Goal: Information Seeking & Learning: Compare options

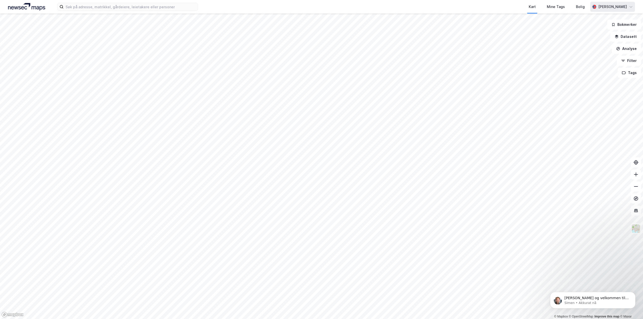
click at [617, 8] on div "[PERSON_NAME]" at bounding box center [612, 7] width 29 height 6
click at [576, 7] on div "Bolig" at bounding box center [580, 7] width 9 height 6
click at [576, 6] on div "Bolig" at bounding box center [580, 7] width 9 height 6
click at [602, 299] on p "[PERSON_NAME] og velkommen til Newsec Maps, [PERSON_NAME] det er du lurer på så…" at bounding box center [596, 298] width 65 height 5
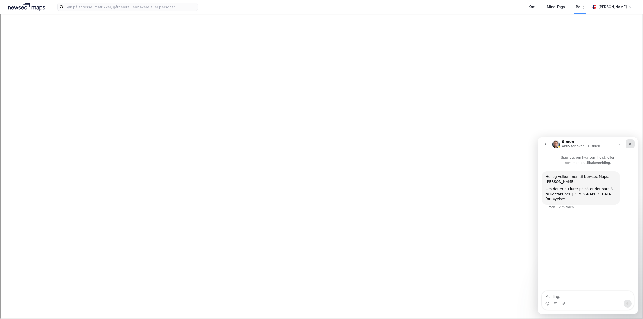
click at [631, 144] on icon "Lukk" at bounding box center [630, 144] width 4 height 4
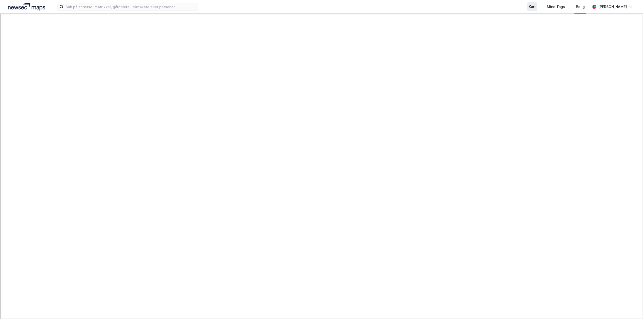
click at [529, 5] on div "Kart" at bounding box center [532, 7] width 7 height 6
click at [630, 37] on button "Datasett" at bounding box center [625, 37] width 31 height 10
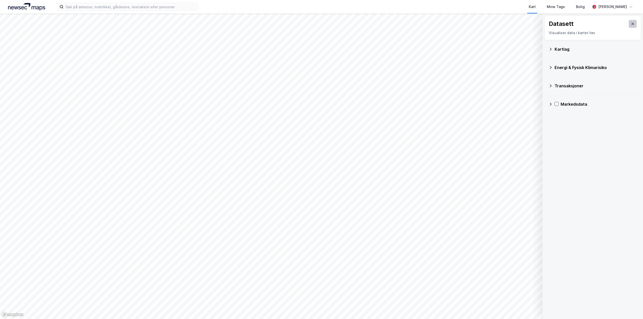
click at [631, 25] on icon at bounding box center [633, 24] width 4 height 4
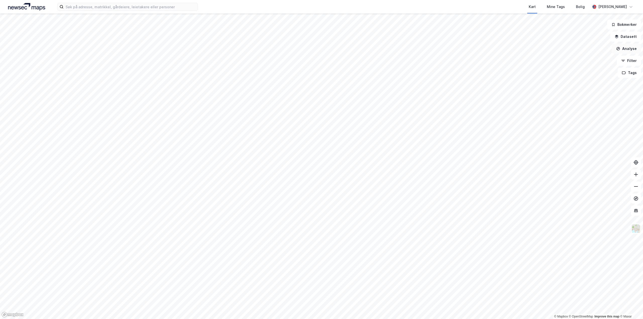
click at [629, 49] on button "Analyse" at bounding box center [626, 49] width 29 height 10
click at [631, 61] on button "Filter" at bounding box center [629, 61] width 24 height 10
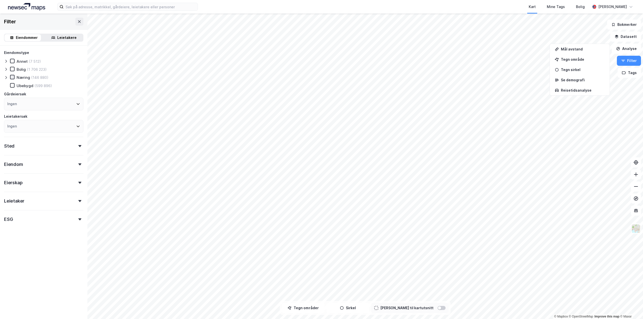
click at [12, 77] on icon at bounding box center [13, 77] width 4 height 4
click at [637, 188] on icon at bounding box center [635, 186] width 5 height 5
click at [635, 187] on icon at bounding box center [635, 186] width 5 height 5
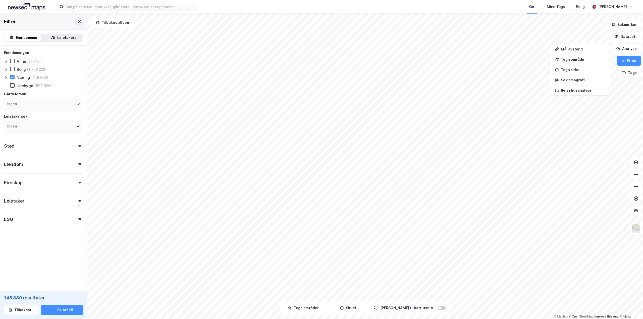
click at [435, 319] on html "Kart Mine Tags [PERSON_NAME] [PERSON_NAME] © Mapbox © OpenStreetMap Improve thi…" at bounding box center [321, 159] width 643 height 319
click at [355, 309] on button "Sirkel" at bounding box center [347, 308] width 43 height 10
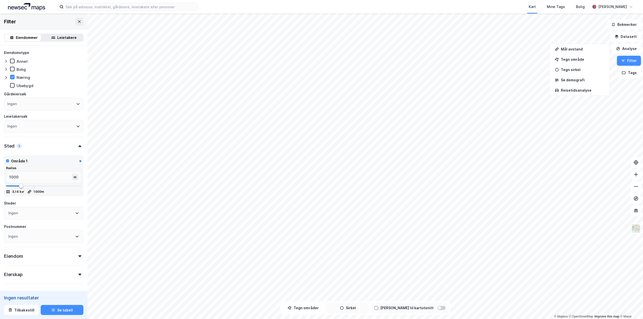
click at [367, 307] on button "Sirkel" at bounding box center [347, 308] width 43 height 10
click at [314, 310] on button "Tegn områder" at bounding box center [303, 308] width 43 height 10
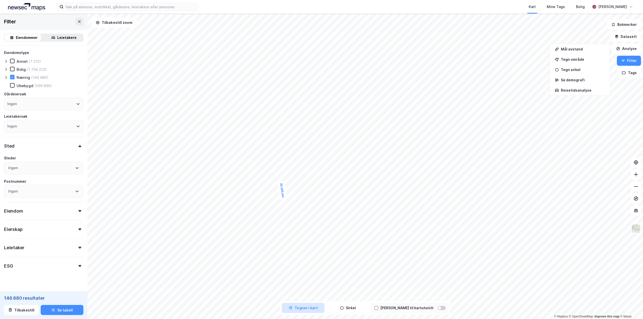
click at [308, 311] on button "Tegner i kart" at bounding box center [303, 308] width 43 height 10
click at [437, 309] on div at bounding box center [441, 308] width 8 height 4
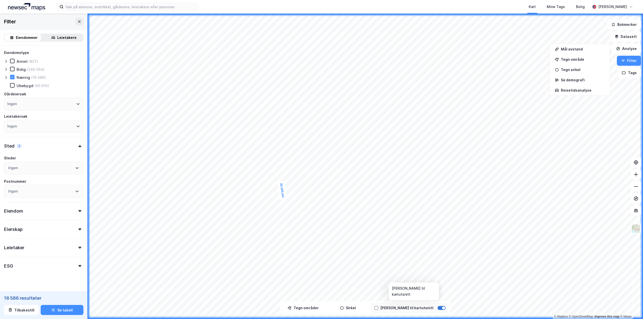
click at [442, 308] on div at bounding box center [443, 308] width 3 height 3
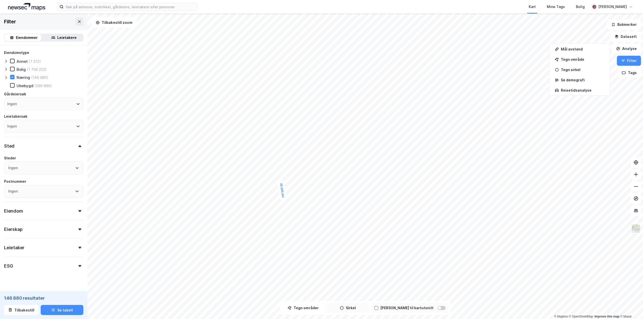
click at [344, 309] on icon "button" at bounding box center [342, 308] width 4 height 4
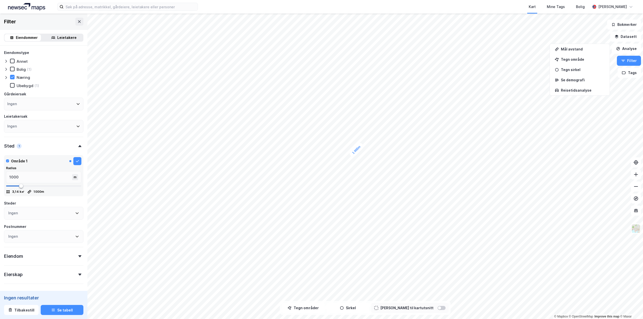
drag, startPoint x: 412, startPoint y: 181, endPoint x: 356, endPoint y: 153, distance: 62.8
click at [364, 314] on div "Tegn områder [PERSON_NAME] til kartutsnitt" at bounding box center [365, 308] width 171 height 14
click at [364, 307] on button "Sirkel" at bounding box center [347, 308] width 43 height 10
click at [363, 309] on button "Tegner i kart" at bounding box center [347, 308] width 43 height 10
click at [363, 309] on button "Sirkel" at bounding box center [347, 308] width 43 height 10
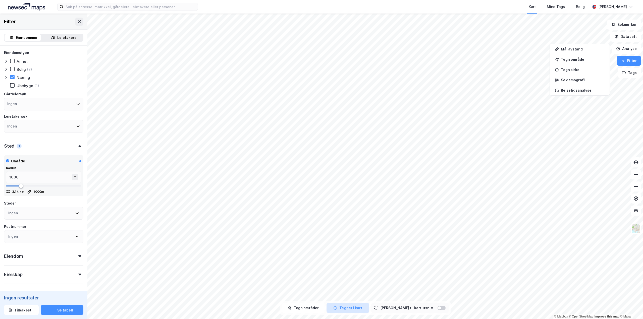
click at [363, 307] on button "Tegner i kart" at bounding box center [347, 308] width 43 height 10
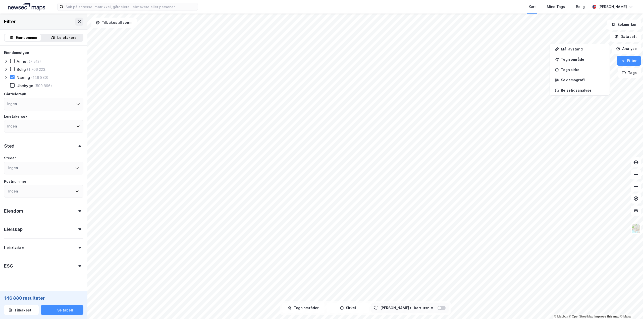
click at [76, 103] on icon at bounding box center [78, 104] width 4 height 4
click at [77, 103] on icon at bounding box center [78, 104] width 3 height 2
click at [33, 102] on div "Ingen" at bounding box center [43, 104] width 79 height 13
click at [25, 37] on div "Eiendommer" at bounding box center [27, 38] width 22 height 6
click at [76, 144] on div "Sted" at bounding box center [43, 144] width 79 height 14
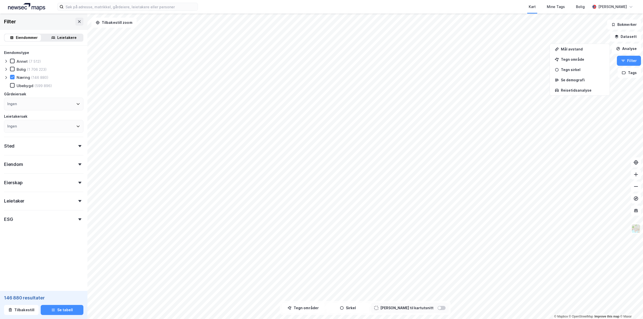
click at [76, 144] on div "Sted" at bounding box center [43, 144] width 79 height 14
click at [75, 167] on icon at bounding box center [77, 168] width 4 height 4
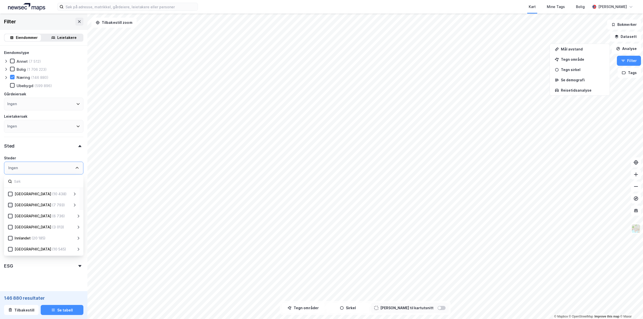
click at [12, 206] on icon at bounding box center [11, 205] width 4 height 4
click at [11, 216] on icon at bounding box center [11, 216] width 4 height 4
click at [61, 154] on div "Eiendomstype Annet (796) [PERSON_NAME] (269 338) Næring (14 529) Ubebygd (76 55…" at bounding box center [43, 160] width 79 height 221
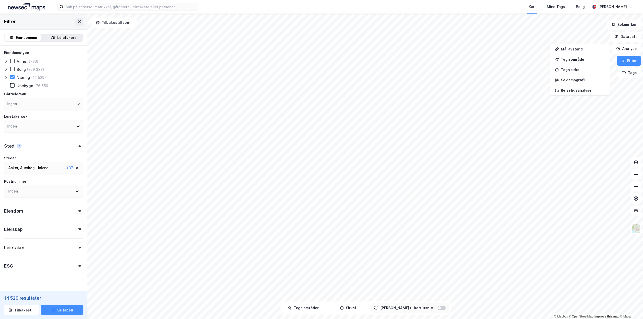
click at [76, 213] on div "Eiendom" at bounding box center [43, 209] width 79 height 14
click at [76, 214] on div "Eiendom" at bounding box center [43, 209] width 79 height 14
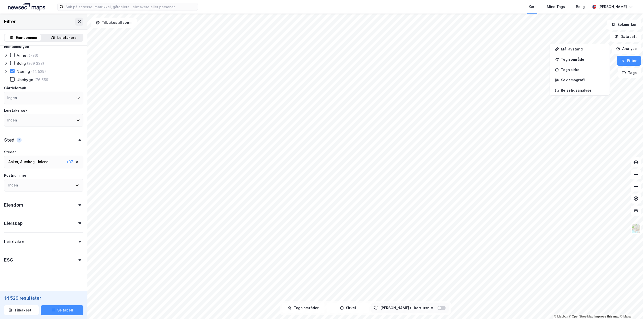
scroll to position [9, 0]
click at [76, 204] on div "Eiendom" at bounding box center [43, 200] width 79 height 14
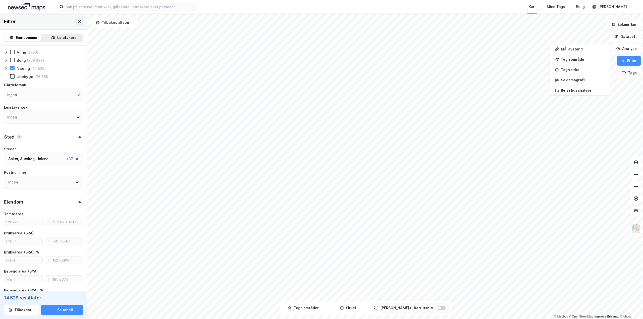
scroll to position [34, 0]
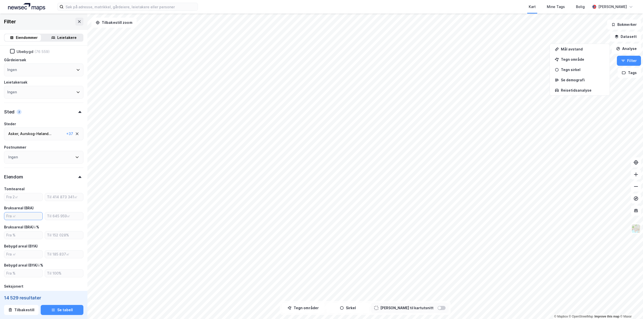
click at [17, 215] on input "number" at bounding box center [23, 216] width 38 height 8
type input "4000"
type input "Inkluder (1 810)"
type input "50000"
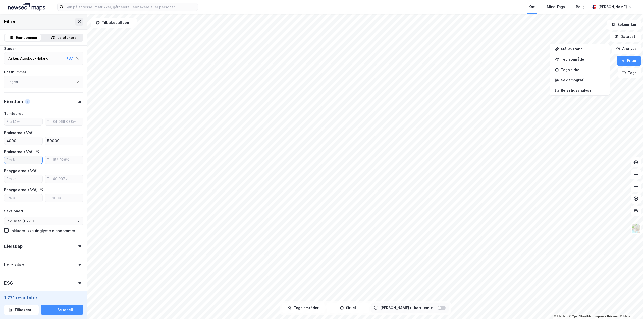
scroll to position [136, 0]
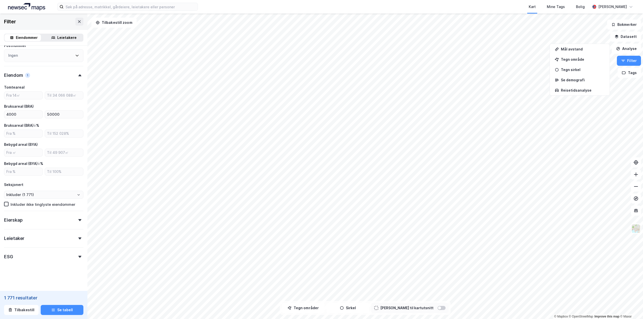
click at [78, 221] on icon at bounding box center [79, 220] width 3 height 2
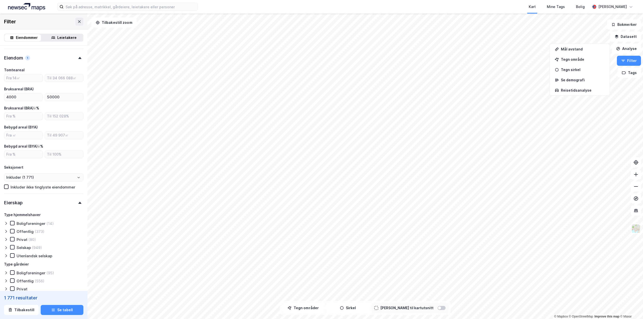
scroll to position [161, 0]
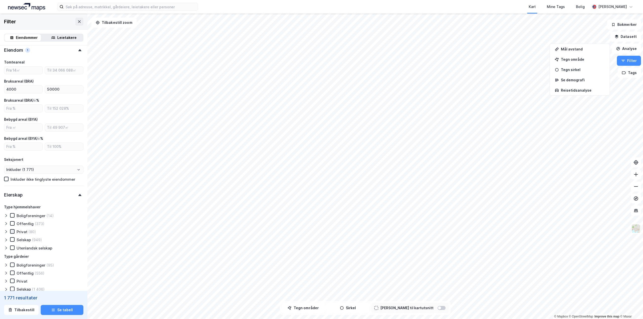
click at [12, 233] on icon at bounding box center [13, 232] width 4 height 4
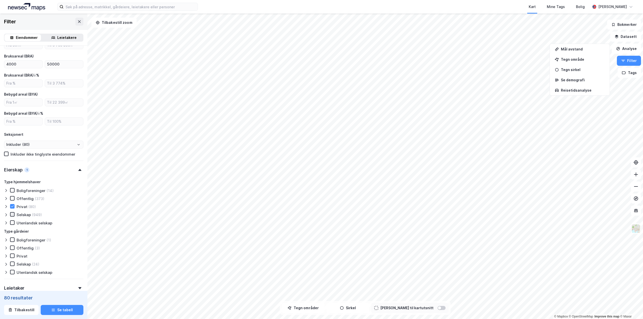
click at [12, 216] on icon at bounding box center [13, 215] width 4 height 4
click at [14, 256] on div at bounding box center [12, 256] width 5 height 5
click at [14, 264] on div at bounding box center [12, 264] width 5 height 5
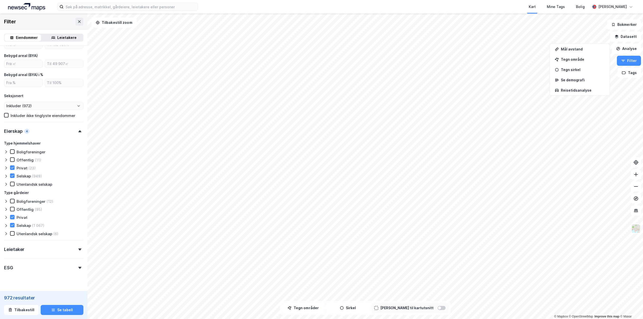
scroll to position [236, 0]
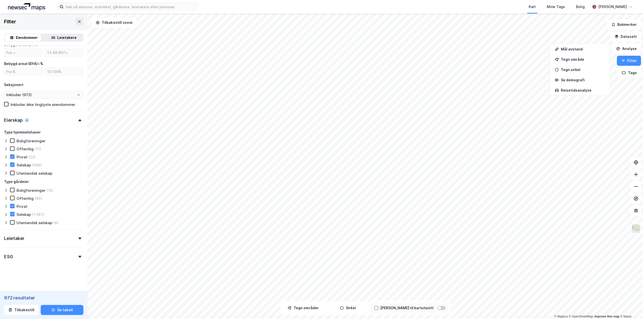
click at [78, 239] on icon at bounding box center [79, 239] width 3 height 2
click at [78, 258] on icon at bounding box center [79, 257] width 3 height 2
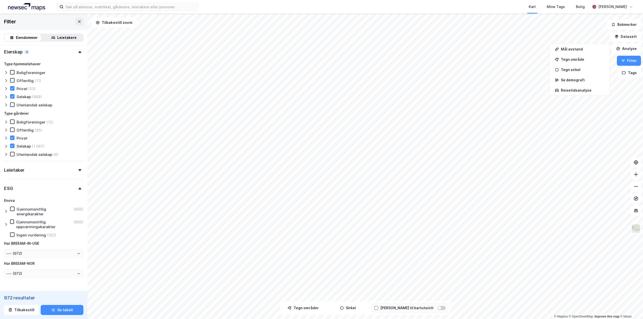
scroll to position [311, 0]
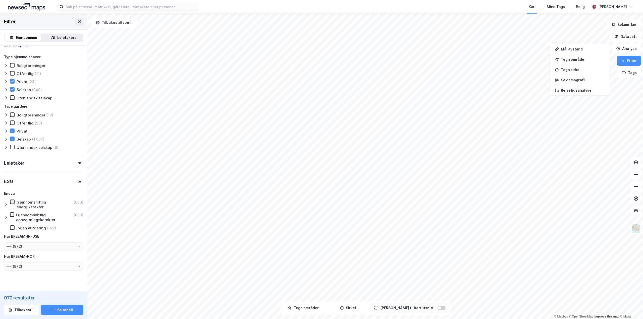
click at [11, 203] on icon at bounding box center [13, 202] width 4 height 4
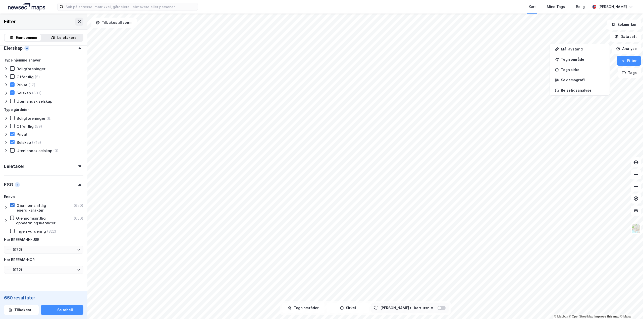
type input "Inkluder (650)"
type input "--- (650)"
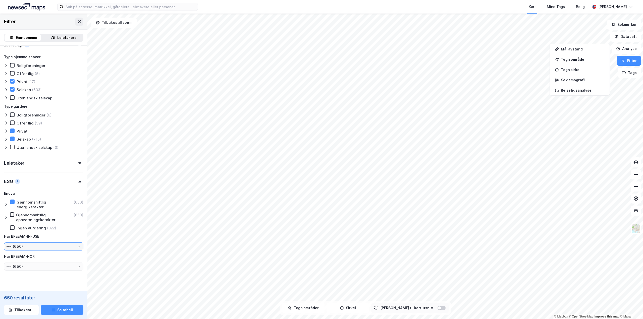
click at [75, 249] on input "--- (650)" at bounding box center [43, 247] width 79 height 8
click at [74, 241] on div "[PERSON_NAME] energikarakter (650) Gjennomsnittlig oppvarmingskarakter (650) In…" at bounding box center [43, 231] width 79 height 80
click at [7, 204] on icon at bounding box center [6, 204] width 4 height 4
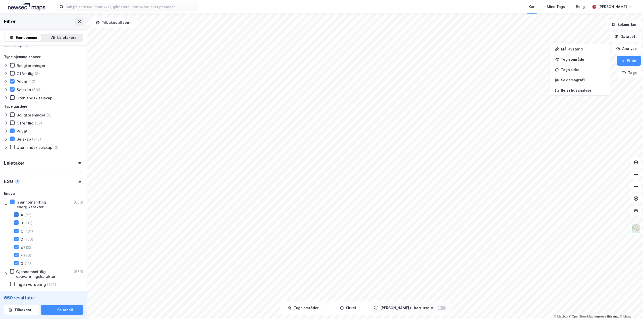
click at [16, 215] on icon at bounding box center [17, 215] width 4 height 4
click at [17, 221] on icon at bounding box center [17, 223] width 4 height 4
type input "Inkluder (578)"
type input "--- (578)"
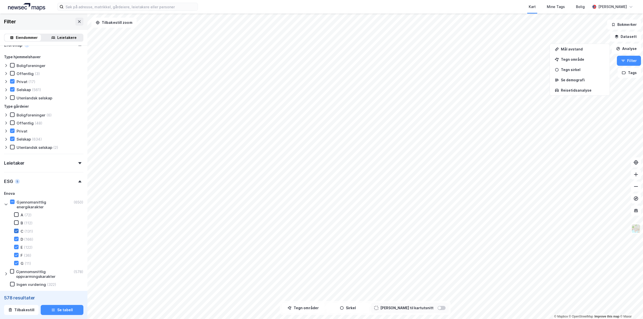
click at [17, 230] on icon at bounding box center [17, 231] width 4 height 4
click at [16, 239] on icon at bounding box center [17, 239] width 4 height 4
type input "Inkluder (466)"
type input "--- (466)"
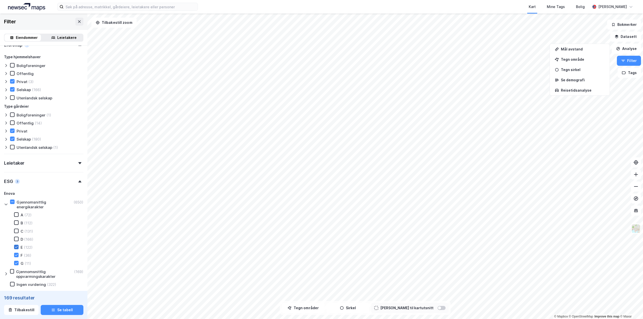
type input "Inkluder (169)"
type input "--- (169)"
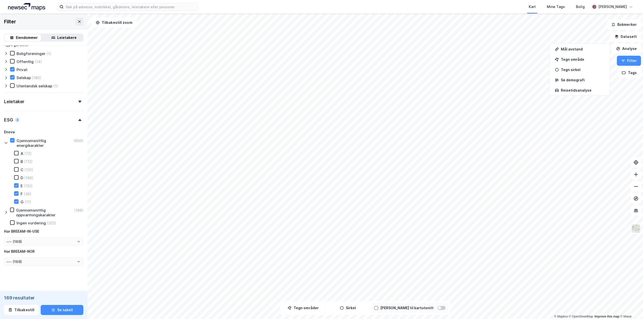
scroll to position [376, 0]
click at [58, 310] on button "Se tabell" at bounding box center [62, 310] width 43 height 10
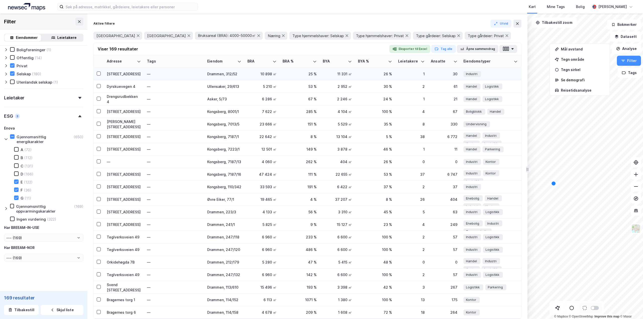
click at [128, 76] on div "[STREET_ADDRESS]" at bounding box center [124, 73] width 34 height 5
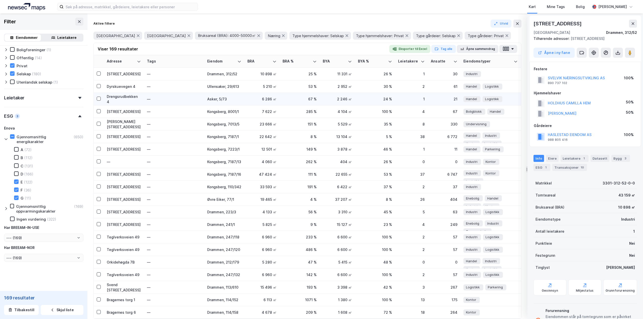
click at [127, 100] on div "Drengsrudbekken 4" at bounding box center [124, 99] width 34 height 11
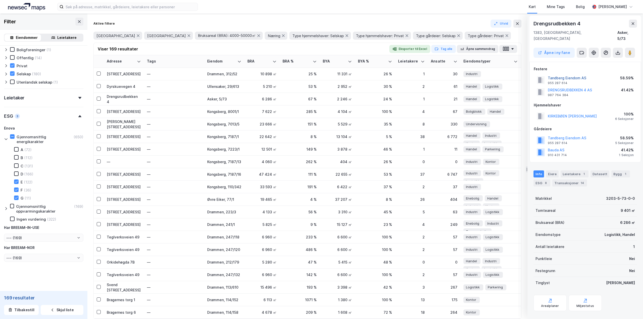
click at [0, 0] on button "Tandberg Eiendom AS" at bounding box center [0, 0] width 0 height 0
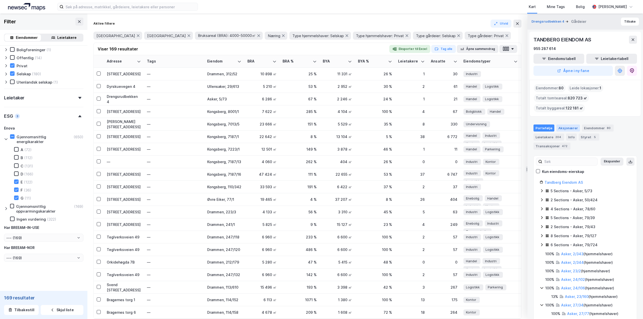
click at [560, 128] on div "Aksjonærer" at bounding box center [568, 128] width 24 height 7
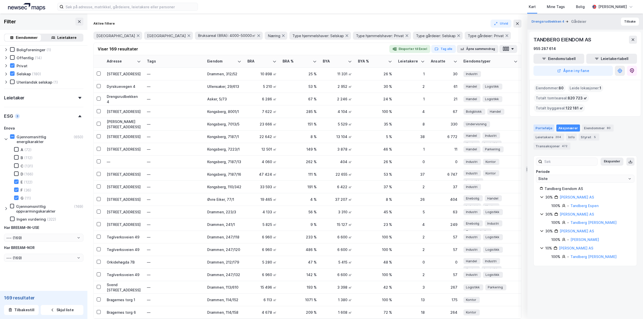
click at [543, 127] on div "Portefølje" at bounding box center [543, 128] width 21 height 7
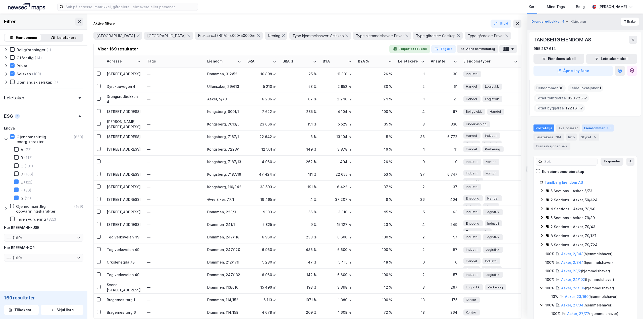
click at [586, 127] on div "Eiendommer 80" at bounding box center [598, 128] width 32 height 7
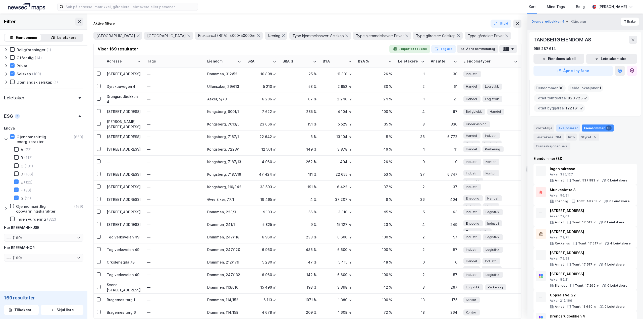
click at [562, 129] on div "Aksjonærer" at bounding box center [568, 128] width 24 height 7
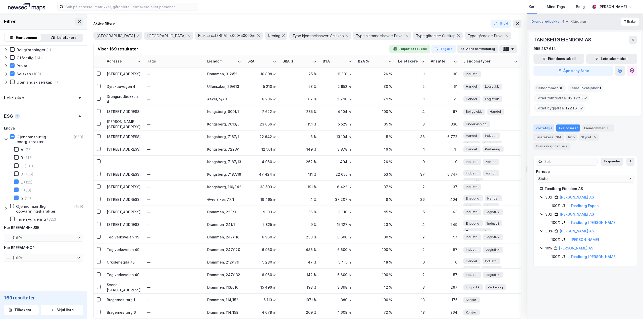
click at [544, 130] on div "Portefølje" at bounding box center [543, 128] width 21 height 7
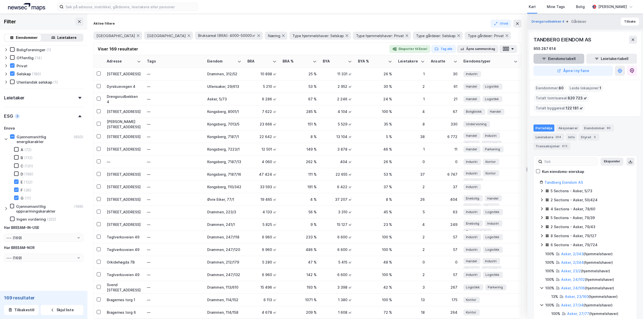
click at [548, 60] on button "Eiendomstabell" at bounding box center [558, 59] width 51 height 10
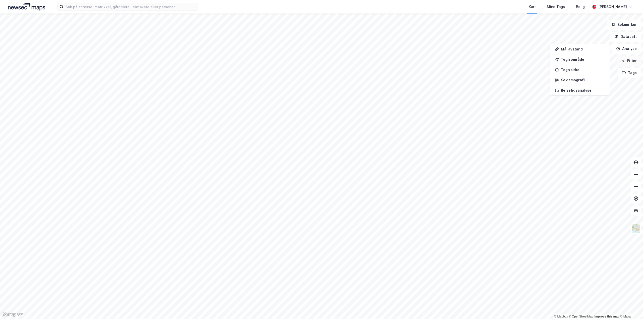
click at [625, 66] on button "Filter" at bounding box center [629, 61] width 24 height 10
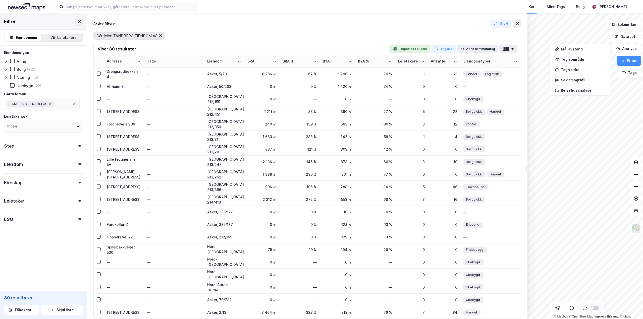
click at [160, 35] on icon at bounding box center [160, 36] width 4 height 4
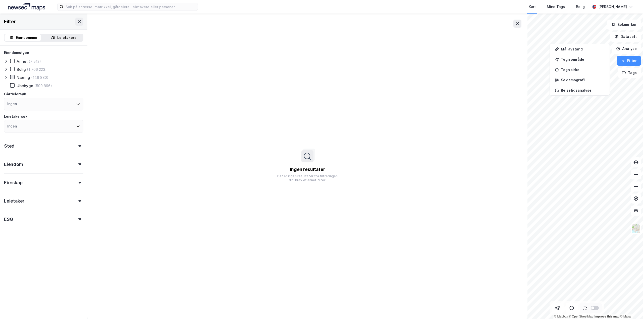
click at [11, 78] on icon at bounding box center [13, 77] width 4 height 4
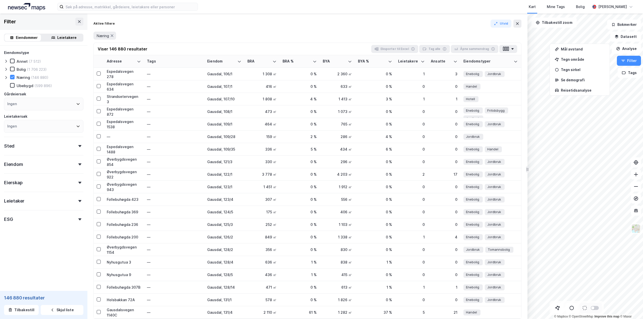
click at [76, 147] on div "Sted" at bounding box center [43, 144] width 79 height 14
click at [75, 169] on icon at bounding box center [77, 168] width 4 height 4
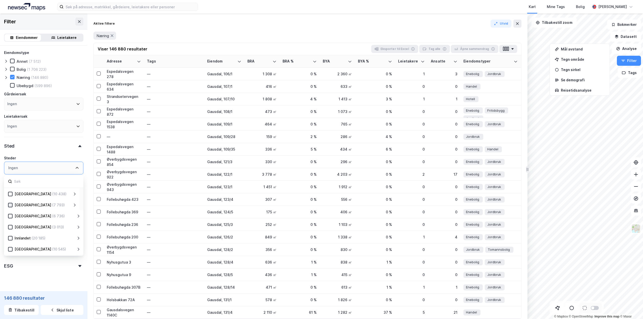
click at [11, 205] on icon at bounding box center [10, 205] width 3 height 2
click at [10, 217] on icon at bounding box center [11, 216] width 4 height 4
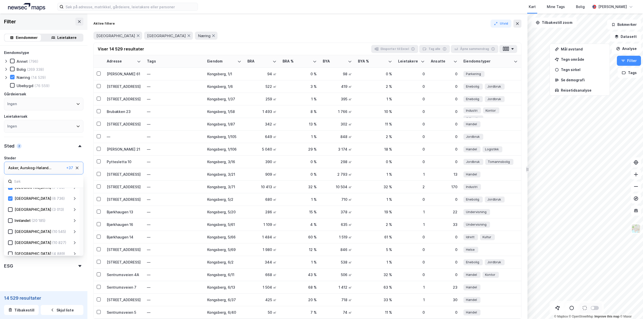
scroll to position [25, 0]
click at [11, 215] on div at bounding box center [10, 213] width 5 height 5
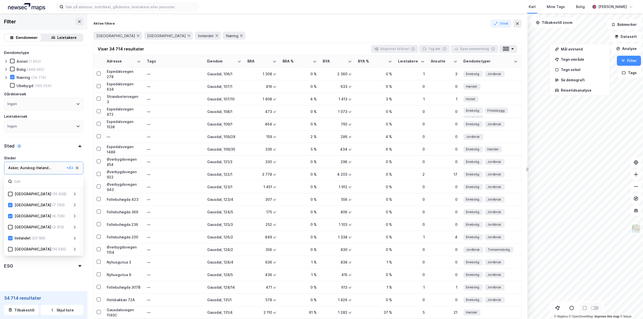
click at [76, 148] on div "Sted 3" at bounding box center [43, 144] width 79 height 14
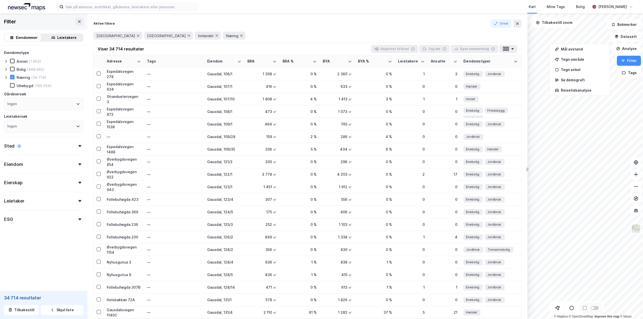
click at [80, 163] on div "Eiendomstype Annet (1 603) [PERSON_NAME] (468 062) [DEMOGRAPHIC_DATA] (34 714) …" at bounding box center [43, 150] width 87 height 208
click at [75, 165] on div "Eiendom" at bounding box center [43, 162] width 79 height 14
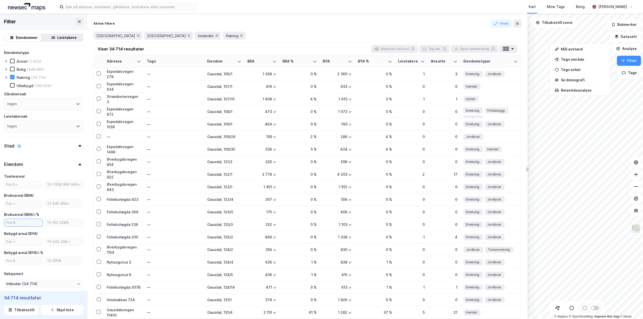
click at [23, 225] on input "number" at bounding box center [23, 223] width 38 height 8
type input "3500"
type input "60000"
drag, startPoint x: 24, startPoint y: 224, endPoint x: 2, endPoint y: 222, distance: 21.9
click at [2, 222] on div "Eiendomstype Annet (1 603) [PERSON_NAME] (468 062) Næring (34 714) Ubebygd (160…" at bounding box center [43, 215] width 87 height 339
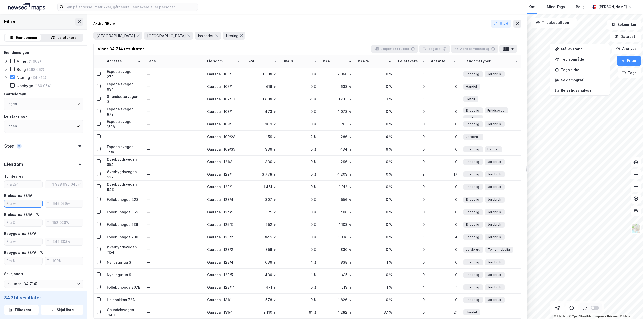
click at [22, 201] on input "number" at bounding box center [23, 204] width 38 height 8
type input "3500"
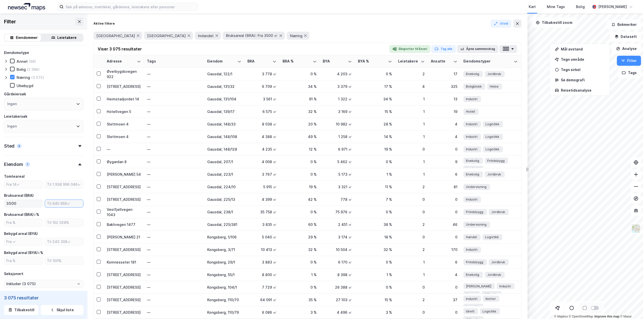
type input "Inkluder (3 075)"
type input "60000"
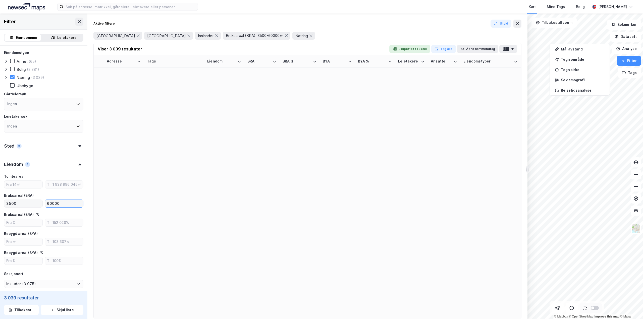
type input "Inkluder (3 039)"
type input "60000"
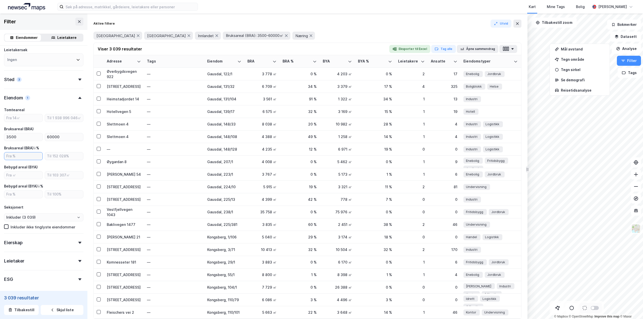
scroll to position [75, 0]
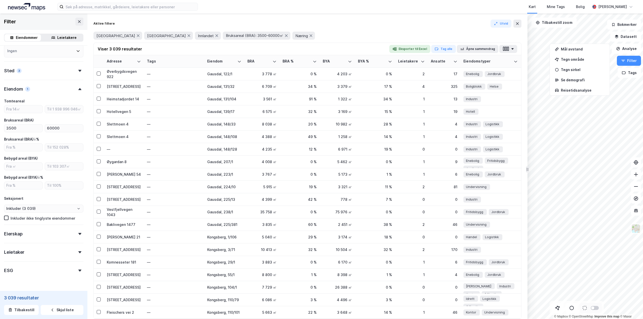
click at [70, 234] on div "Eierskap" at bounding box center [43, 232] width 79 height 14
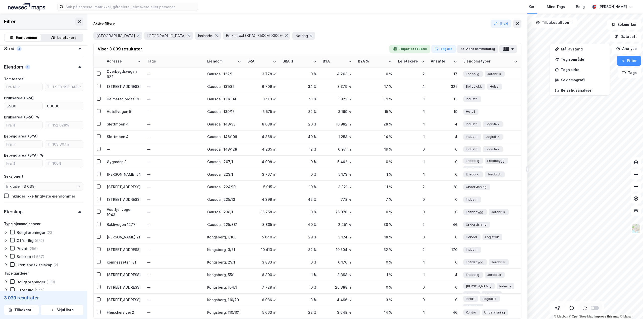
scroll to position [126, 0]
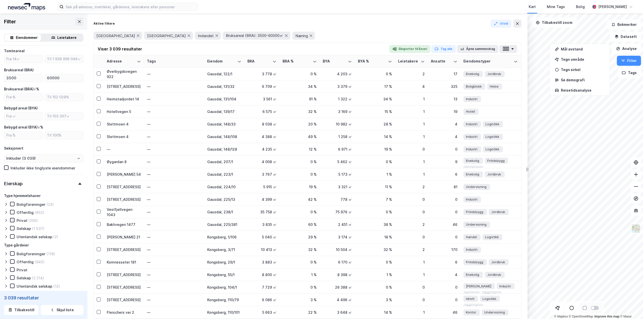
click at [12, 220] on icon at bounding box center [13, 220] width 4 height 4
click at [11, 226] on div at bounding box center [12, 228] width 5 height 5
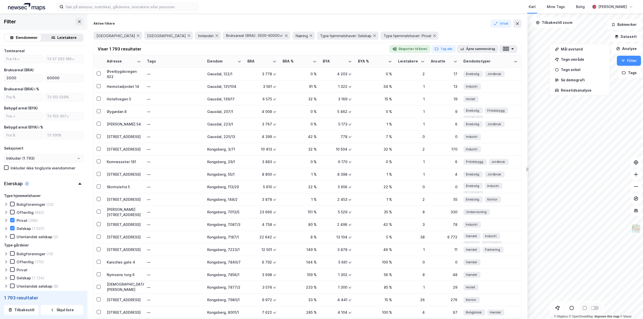
scroll to position [189, 0]
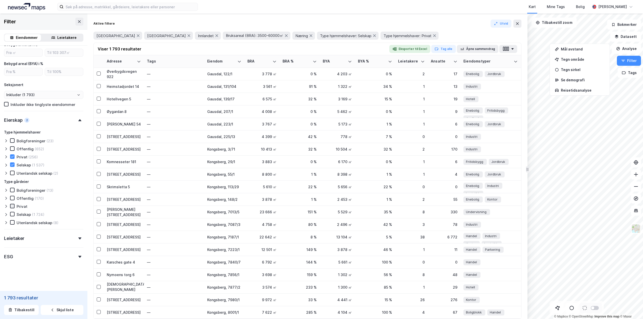
click at [13, 208] on icon at bounding box center [13, 206] width 4 height 4
click at [13, 212] on div at bounding box center [12, 214] width 5 height 5
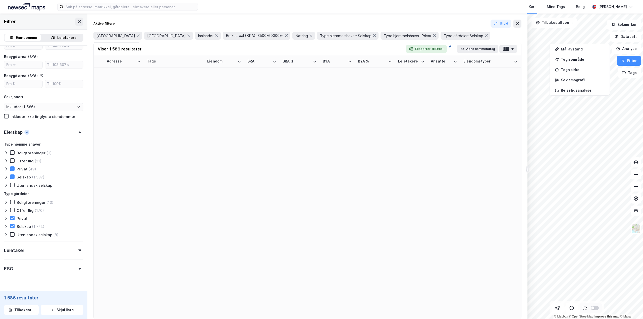
scroll to position [189, 0]
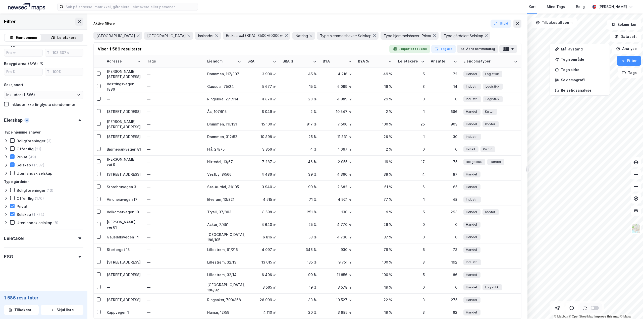
click at [76, 255] on div "ESG" at bounding box center [43, 255] width 79 height 14
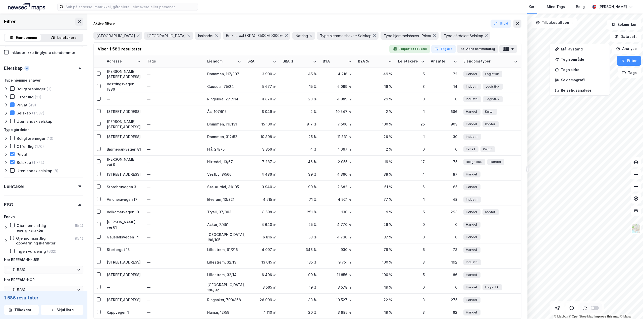
scroll to position [273, 0]
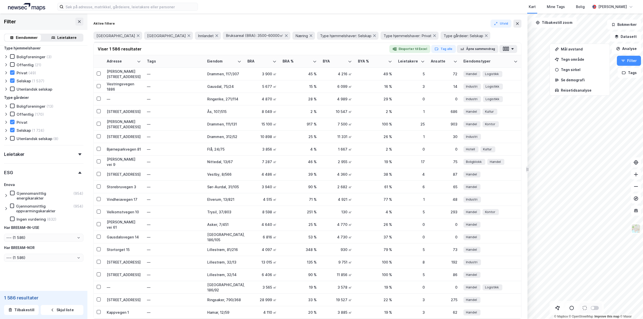
click at [5, 194] on icon at bounding box center [6, 196] width 4 height 4
click at [15, 239] on icon at bounding box center [17, 239] width 4 height 4
click at [15, 244] on div "A (88) B (171) C (186) D (247) E (171) F (66) G (25)" at bounding box center [45, 230] width 75 height 53
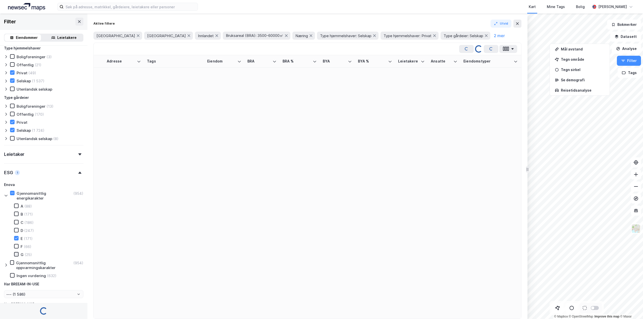
type input "Inkluder (171)"
type input "--- (171)"
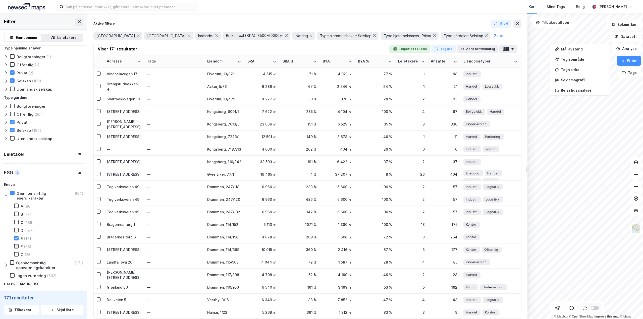
click at [16, 247] on icon at bounding box center [17, 247] width 4 height 4
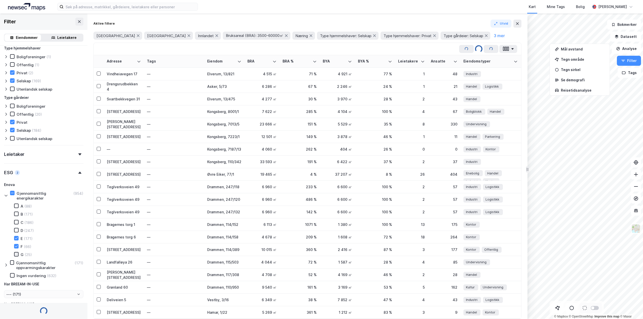
type input "Inkluder (237)"
type input "--- (237)"
click at [15, 256] on icon at bounding box center [17, 255] width 4 height 4
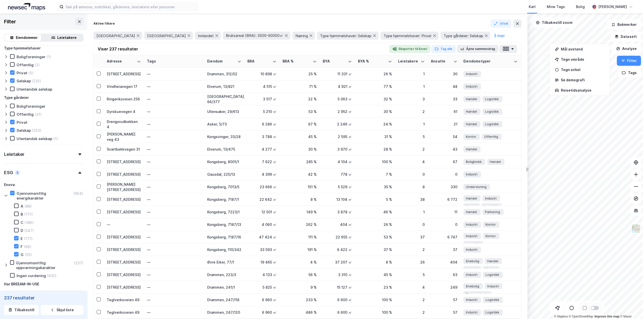
type input "Inkluder (262)"
type input "--- (262)"
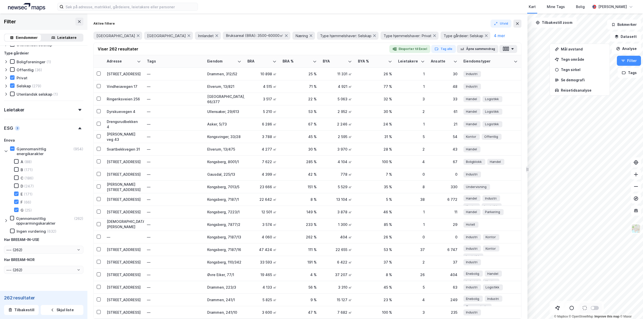
scroll to position [330, 0]
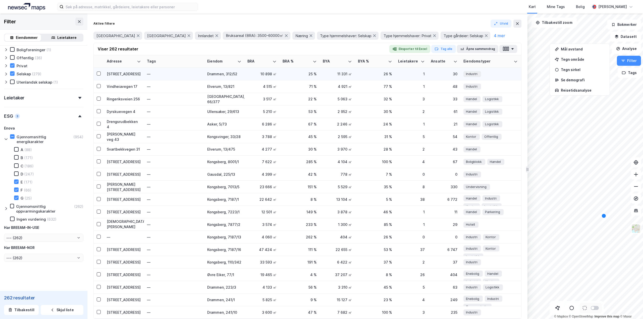
click at [118, 75] on div "[STREET_ADDRESS]" at bounding box center [124, 73] width 34 height 5
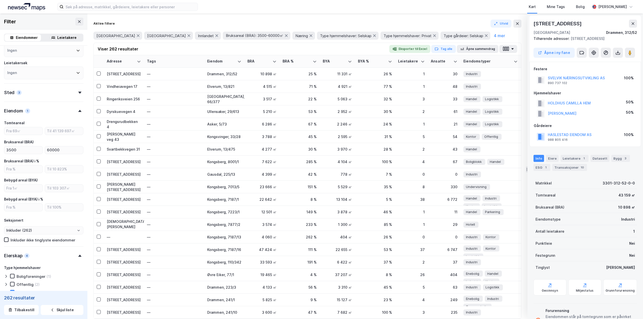
scroll to position [0, 0]
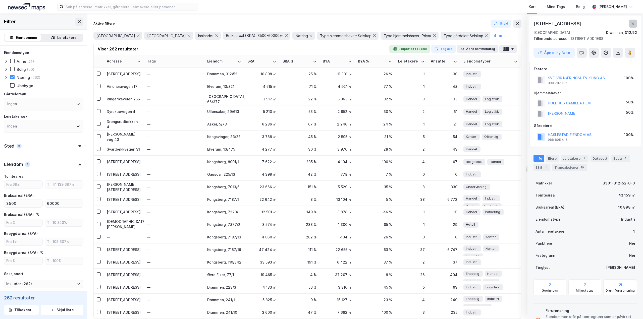
click at [634, 24] on icon at bounding box center [633, 23] width 3 height 3
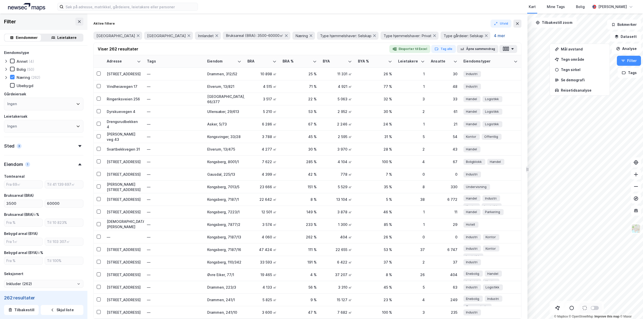
click at [492, 36] on button "4 mer" at bounding box center [499, 35] width 14 height 7
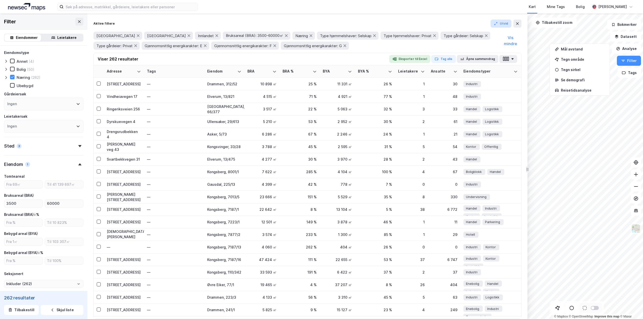
click at [505, 25] on button "Utvid" at bounding box center [500, 24] width 21 height 8
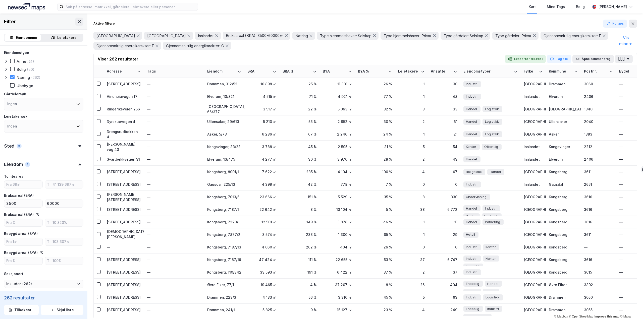
click at [6, 78] on icon at bounding box center [6, 78] width 4 height 4
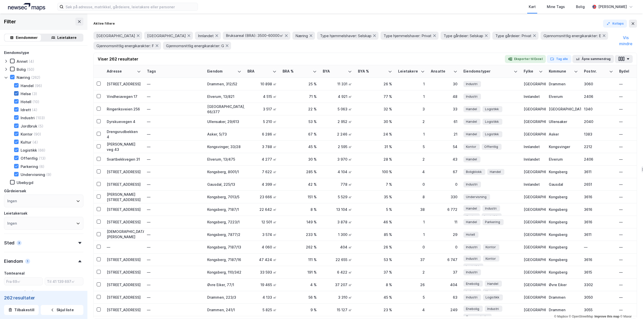
click at [16, 91] on div at bounding box center [16, 93] width 5 height 5
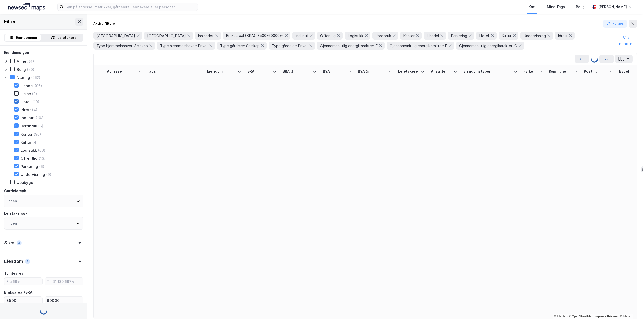
type input "Inkluder (261)"
type input "--- (261)"
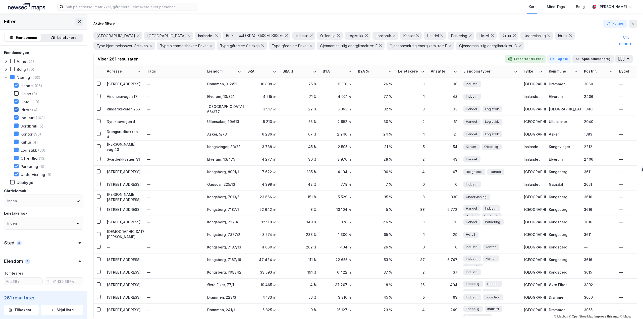
click at [16, 109] on icon at bounding box center [17, 110] width 4 height 4
click at [17, 117] on icon at bounding box center [16, 118] width 3 height 2
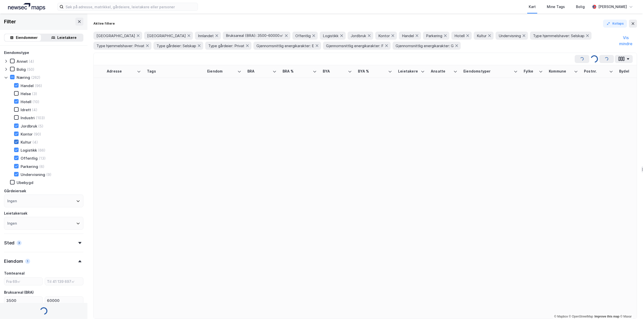
type input "Inkluder (220)"
type input "--- (220)"
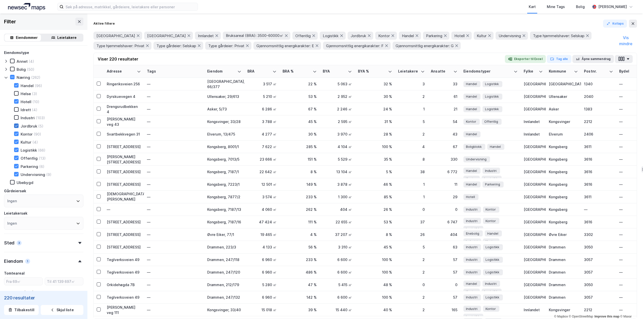
click at [16, 125] on icon at bounding box center [17, 126] width 4 height 4
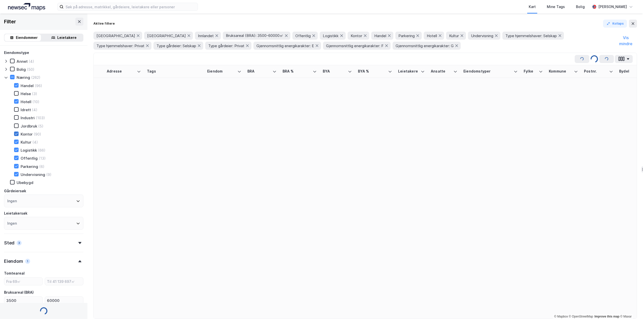
type input "Inkluder (218)"
type input "--- (218)"
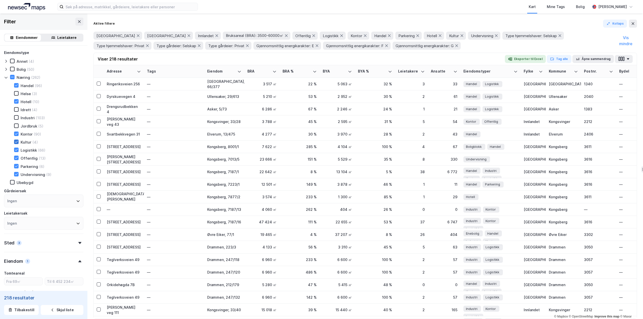
click at [17, 143] on icon at bounding box center [17, 142] width 4 height 4
type input "Inkluder (217)"
type input "--- (217)"
click at [17, 151] on icon at bounding box center [17, 150] width 4 height 4
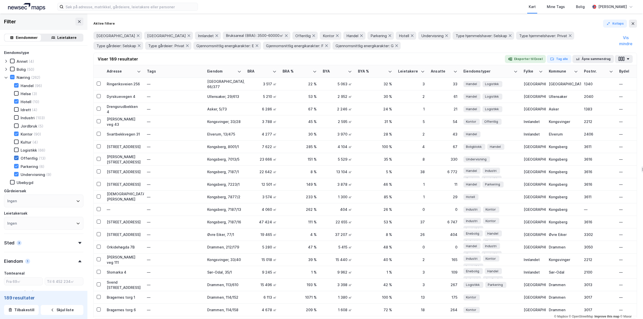
type input "Inkluder (189)"
type input "--- (189)"
click at [17, 156] on div at bounding box center [16, 158] width 5 height 5
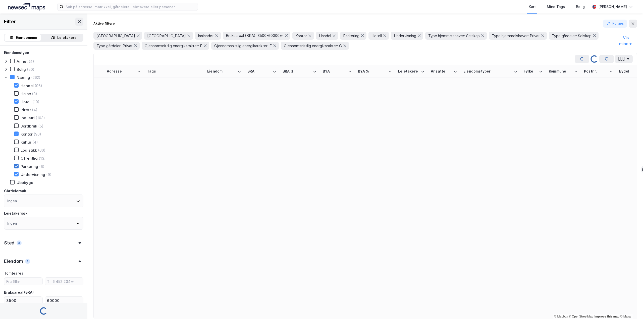
type input "Inkluder (187)"
type input "--- (187)"
click at [17, 166] on icon at bounding box center [17, 166] width 4 height 4
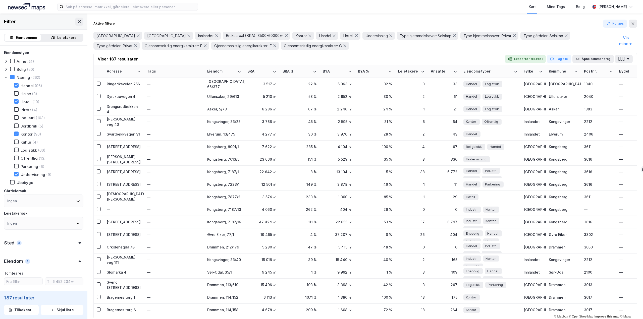
type input "Inkluder (183)"
type input "--- (183)"
click at [7, 78] on icon at bounding box center [6, 78] width 3 height 2
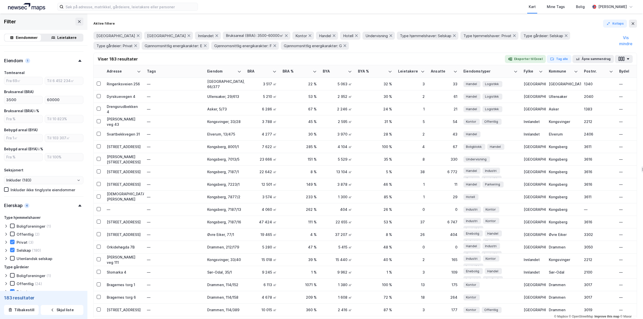
scroll to position [151, 0]
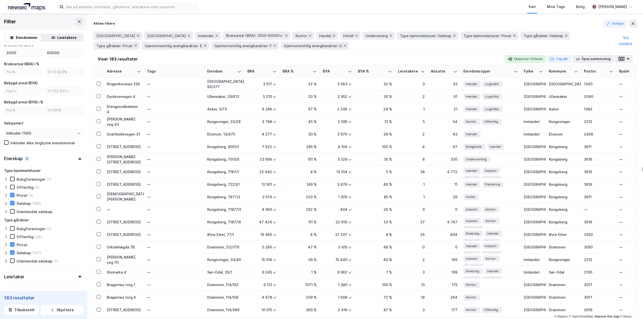
click at [5, 196] on icon at bounding box center [6, 195] width 4 height 4
click at [5, 203] on icon at bounding box center [6, 204] width 4 height 4
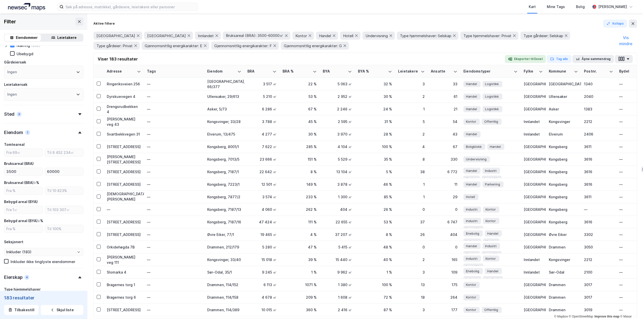
scroll to position [0, 0]
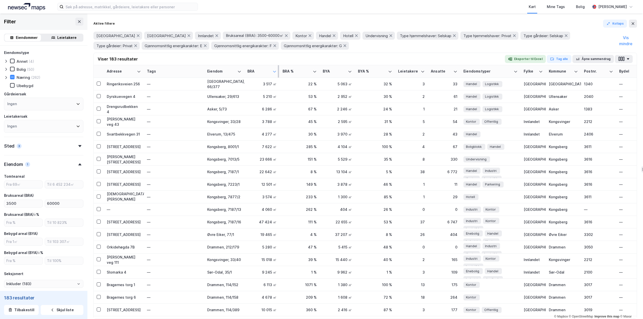
click at [274, 72] on icon at bounding box center [274, 72] width 3 height 2
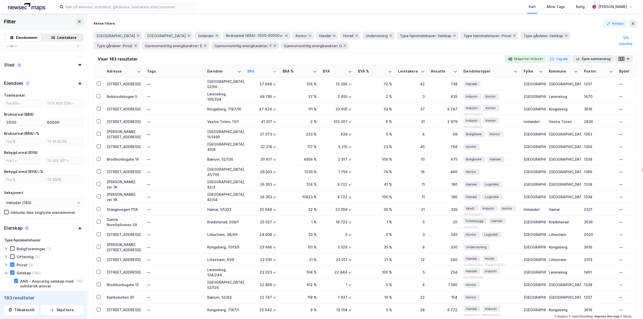
scroll to position [62, 0]
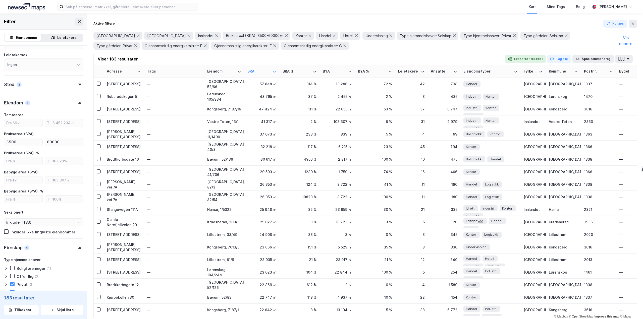
click at [78, 85] on icon at bounding box center [79, 85] width 3 height 2
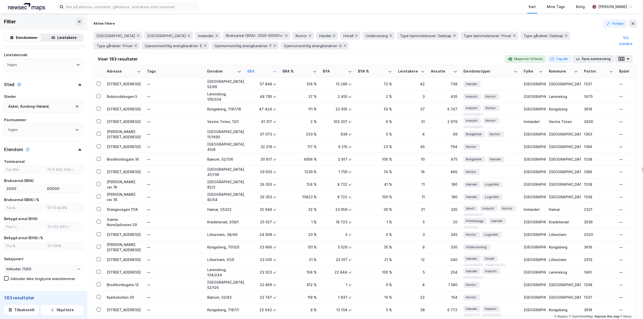
click at [21, 106] on div "Aurskog-Høland ," at bounding box center [34, 106] width 29 height 6
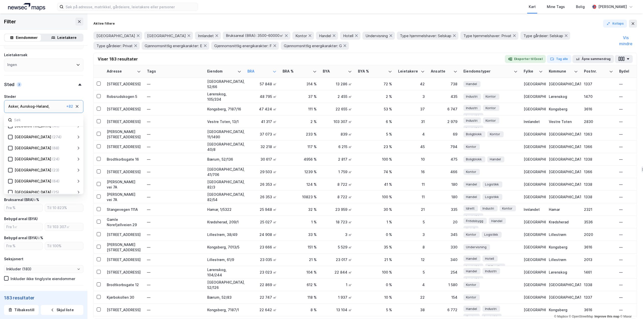
scroll to position [99, 0]
click at [10, 188] on icon at bounding box center [11, 189] width 4 height 4
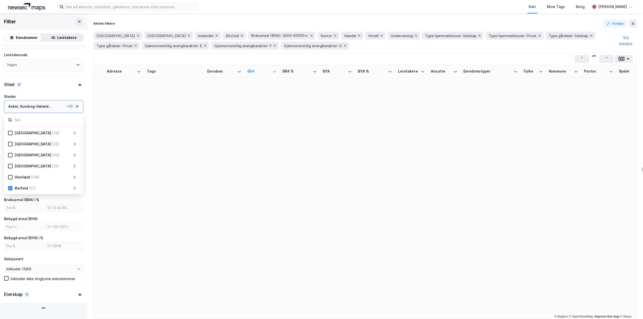
type input "Inkluder (220)"
type input "--- (220)"
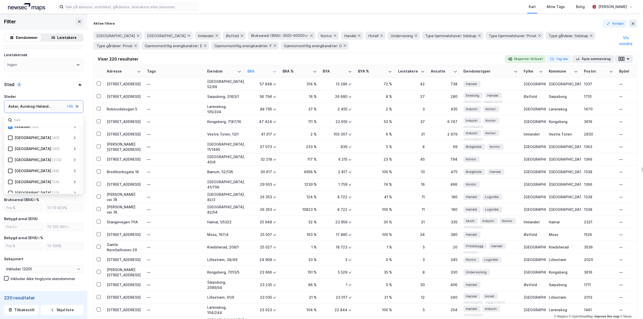
scroll to position [49, 0]
click at [74, 161] on icon at bounding box center [75, 161] width 4 height 4
click at [74, 172] on icon at bounding box center [75, 172] width 4 height 4
click at [22, 134] on icon at bounding box center [23, 133] width 4 height 4
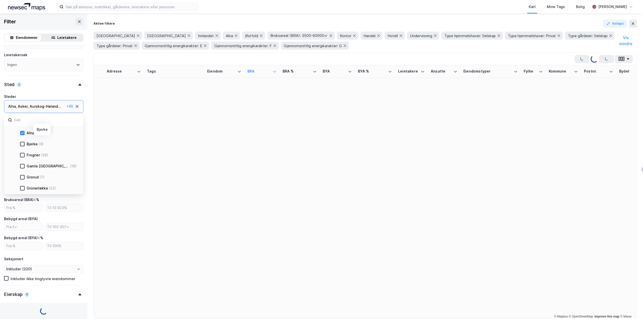
type input "Inkluder (254)"
type input "--- (254)"
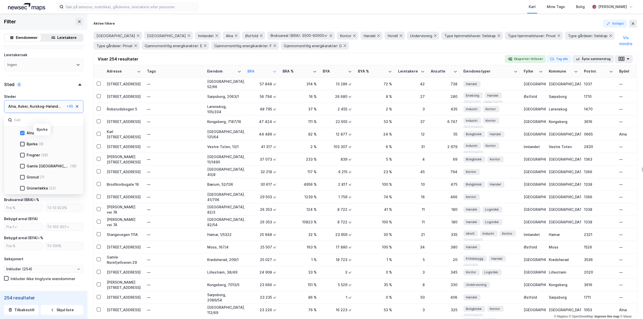
click at [22, 144] on icon at bounding box center [23, 144] width 4 height 4
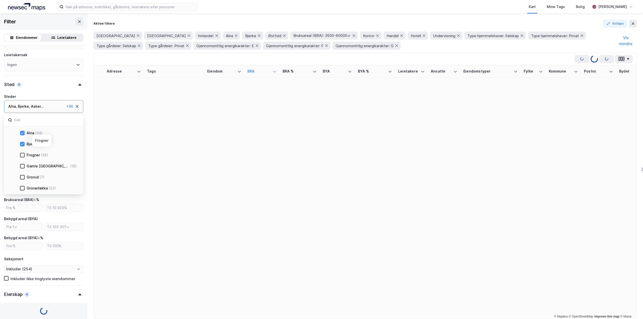
type input "Inkluder (263)"
type input "--- (263)"
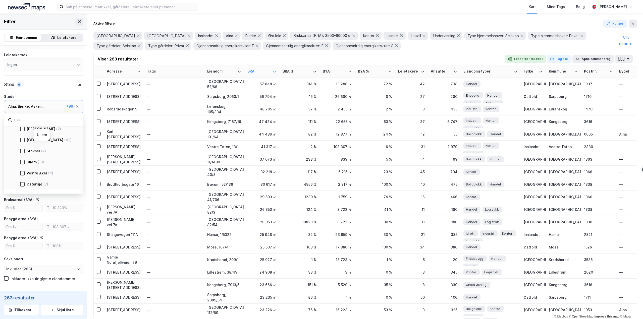
scroll to position [250, 0]
click at [22, 161] on div at bounding box center [22, 159] width 5 height 5
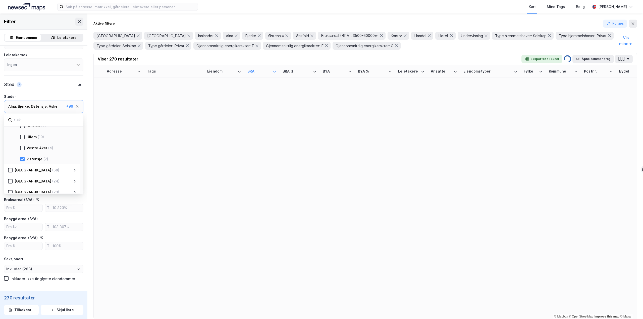
type input "Inkluder (270)"
type input "--- (270)"
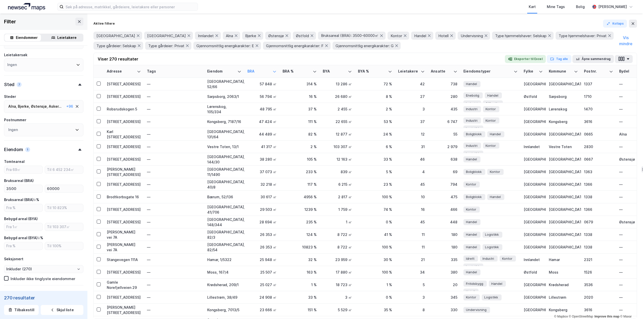
click at [78, 85] on icon at bounding box center [79, 85] width 3 height 2
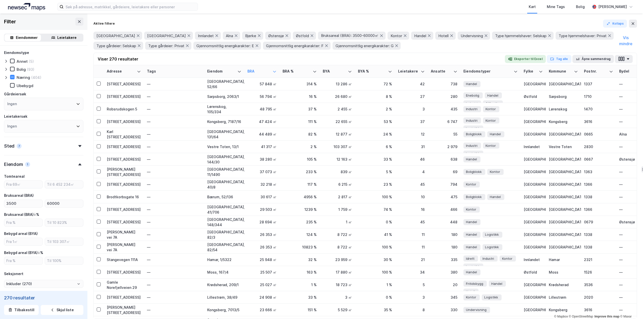
click at [76, 103] on icon at bounding box center [78, 104] width 4 height 4
click at [73, 89] on div "Eiendomstype Annet (5) [PERSON_NAME] (93) Næring (404) Ubebygd Gårdeiersøk Inge…" at bounding box center [43, 91] width 79 height 83
click at [6, 76] on icon at bounding box center [6, 77] width 2 height 3
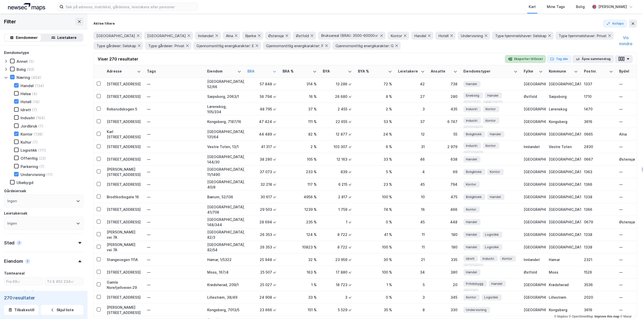
click at [529, 58] on button "Eksporter til Excel" at bounding box center [525, 59] width 41 height 8
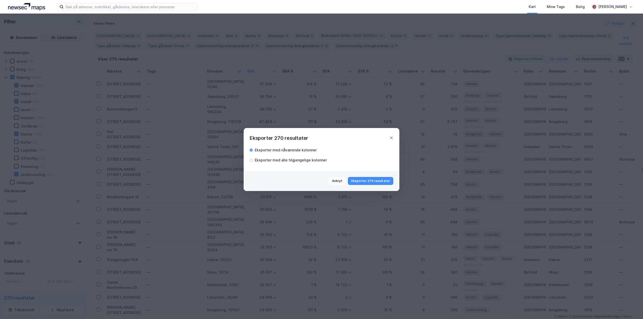
click at [370, 181] on button "Eksporter 270 resultater" at bounding box center [370, 181] width 45 height 8
